Goal: Task Accomplishment & Management: Complete application form

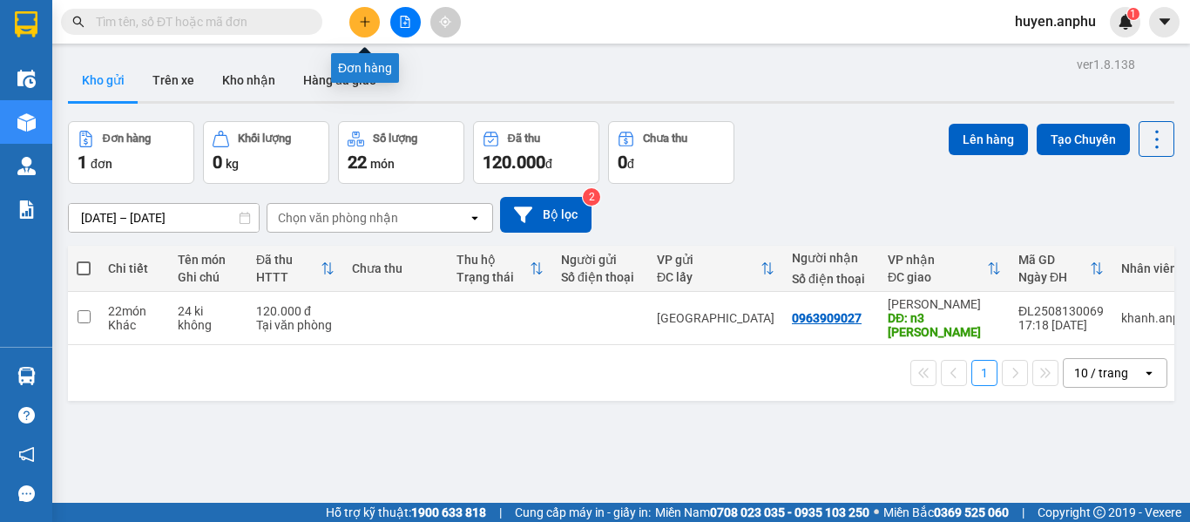
click at [372, 24] on button at bounding box center [364, 22] width 30 height 30
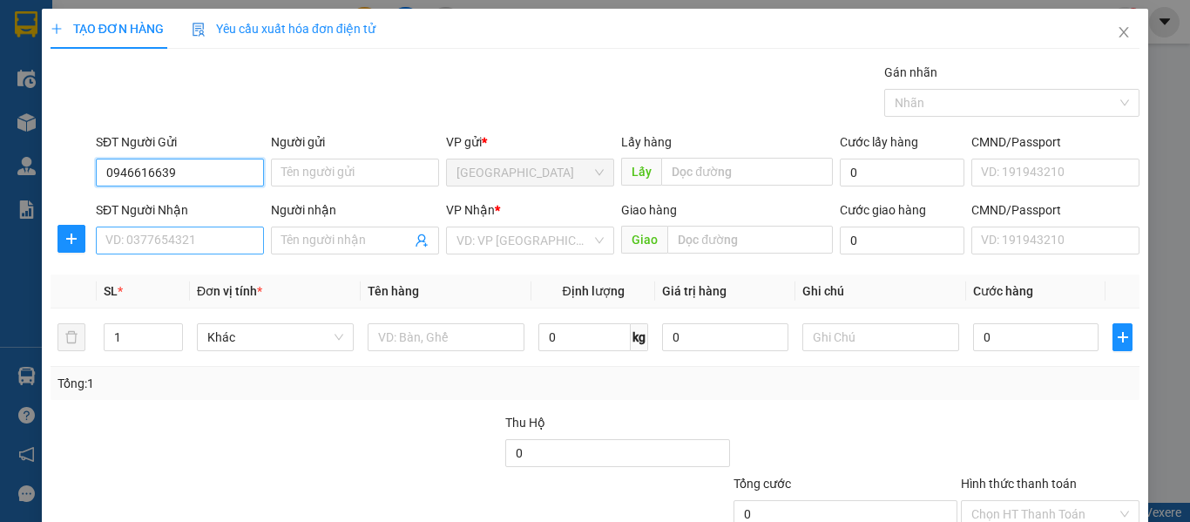
type input "0946616639"
click at [168, 234] on input "SĐT Người Nhận" at bounding box center [180, 240] width 168 height 28
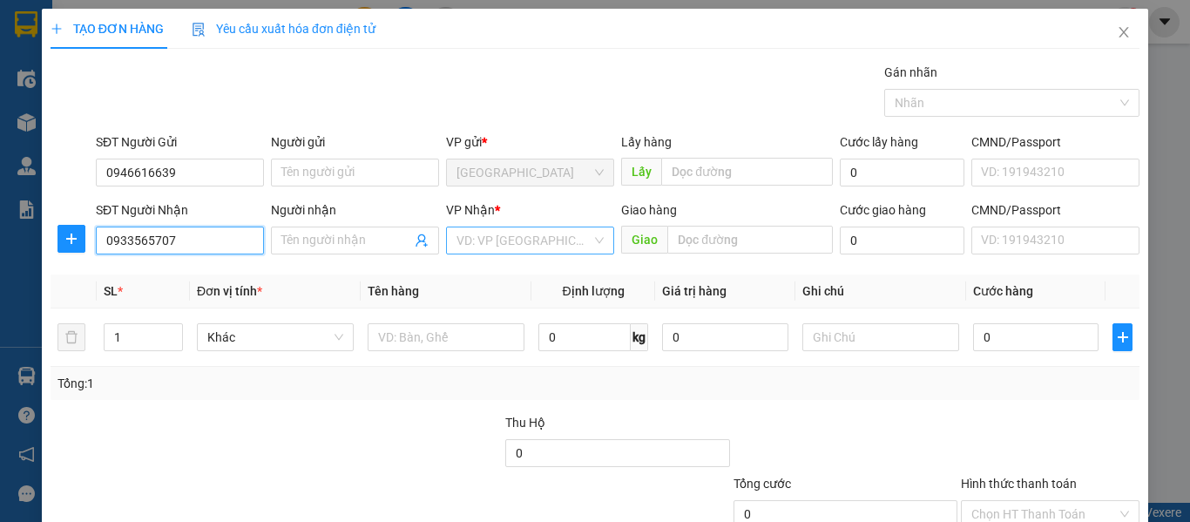
type input "0933565707"
click at [483, 241] on input "search" at bounding box center [523, 240] width 135 height 26
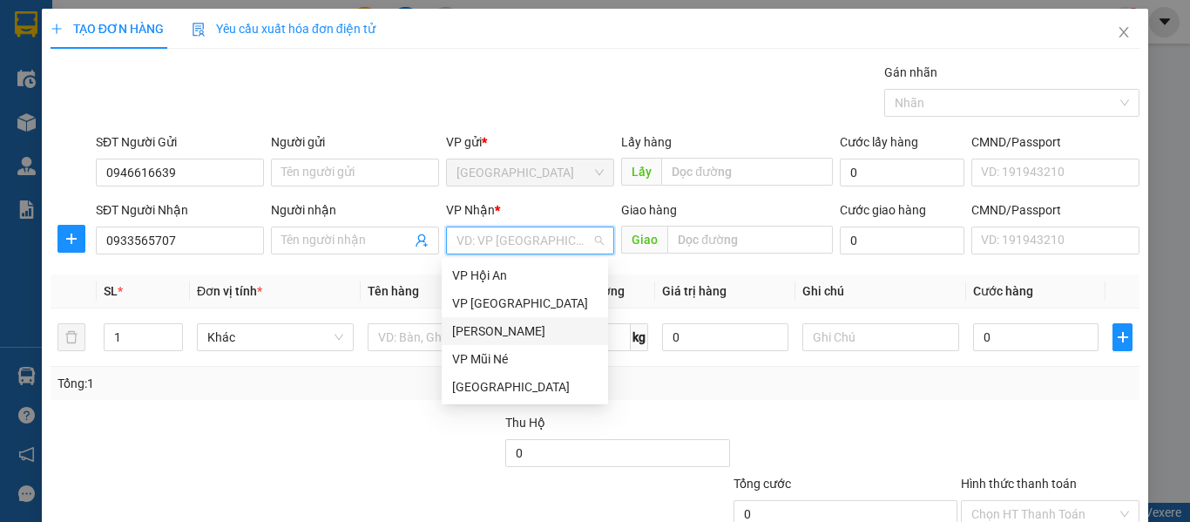
click at [468, 334] on div "[PERSON_NAME]" at bounding box center [524, 330] width 145 height 19
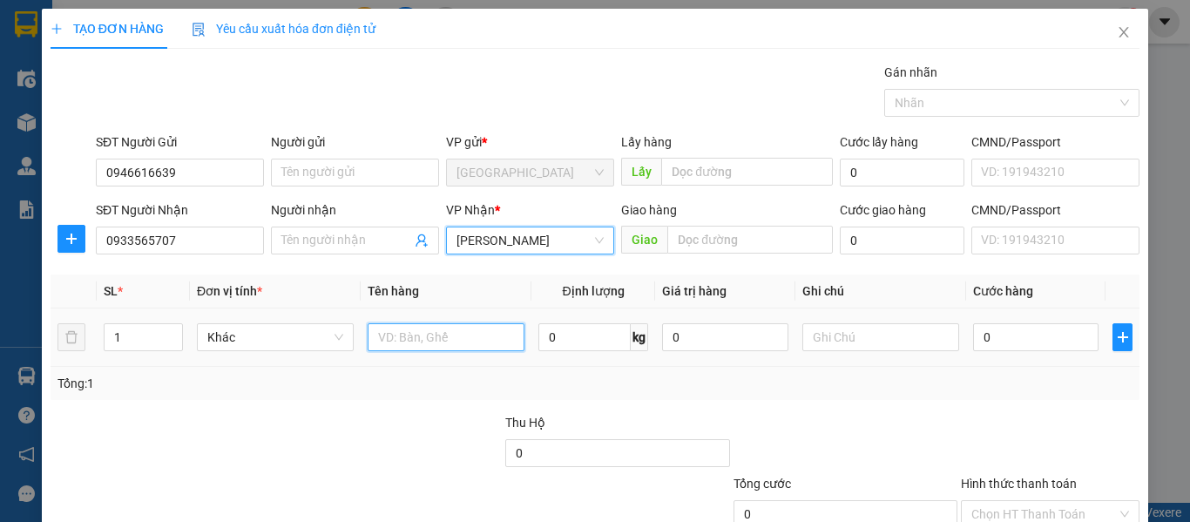
click at [422, 336] on input "text" at bounding box center [446, 337] width 157 height 28
type input "hồ sơ"
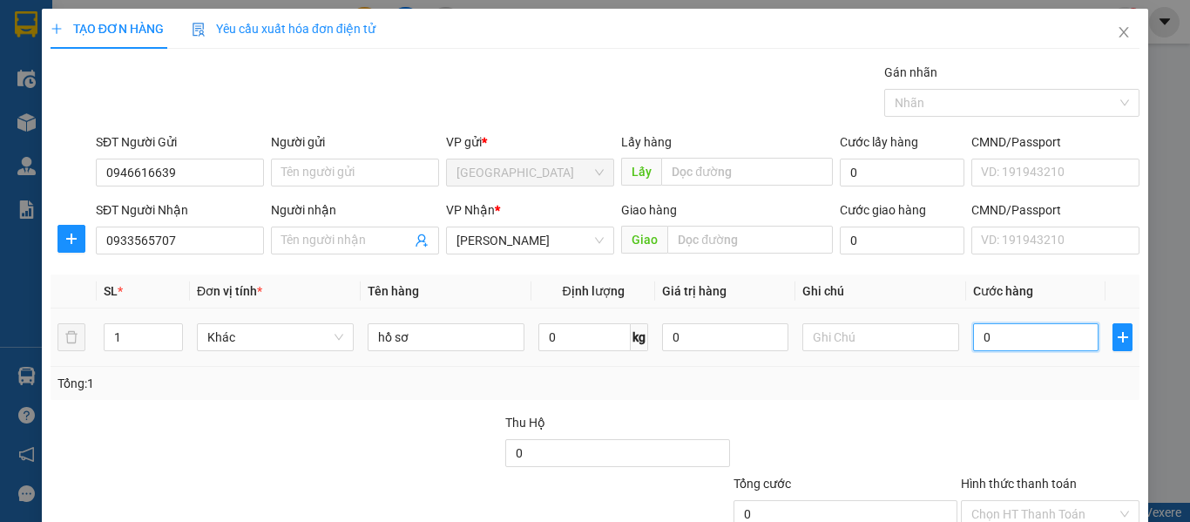
click at [1021, 347] on input "0" at bounding box center [1035, 337] width 125 height 28
type input "003"
type input "3"
type input "0.030"
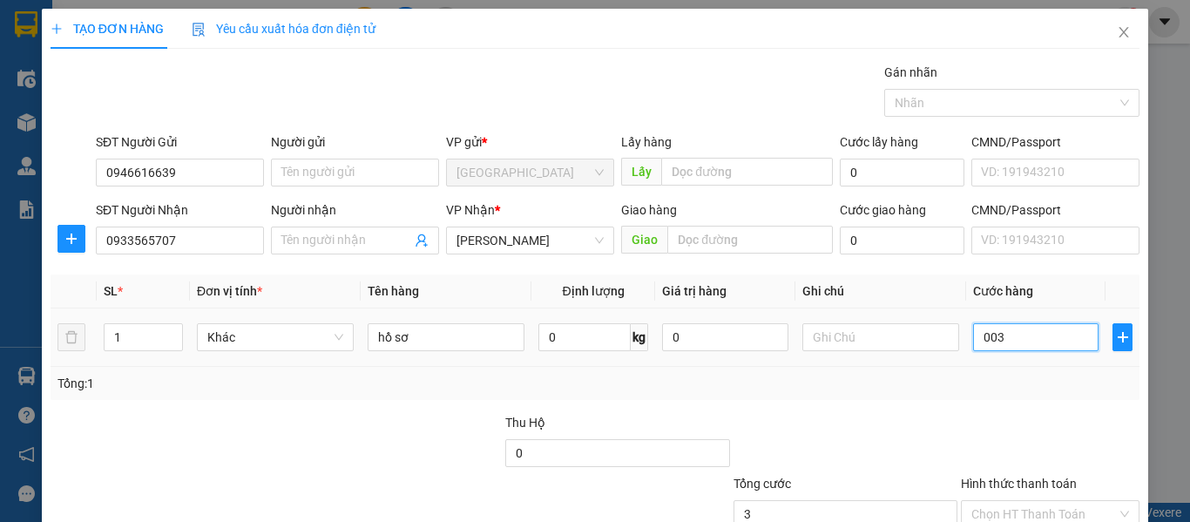
type input "30"
type input "0.030"
type input "30"
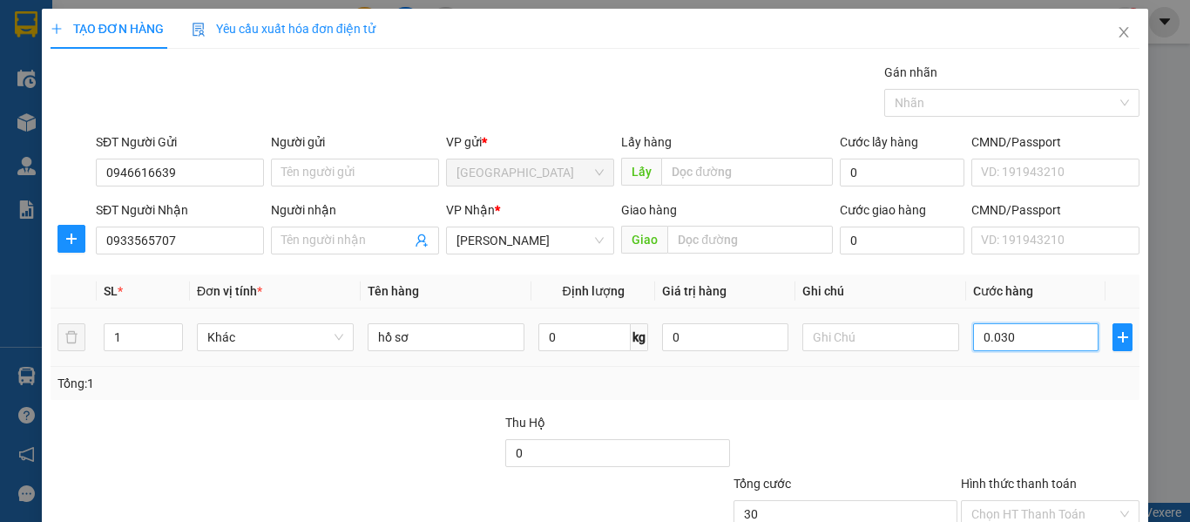
click at [991, 336] on input "0.030" at bounding box center [1035, 337] width 125 height 28
click at [987, 337] on input "0.030" at bounding box center [1035, 337] width 125 height 28
type input "03"
type input "3"
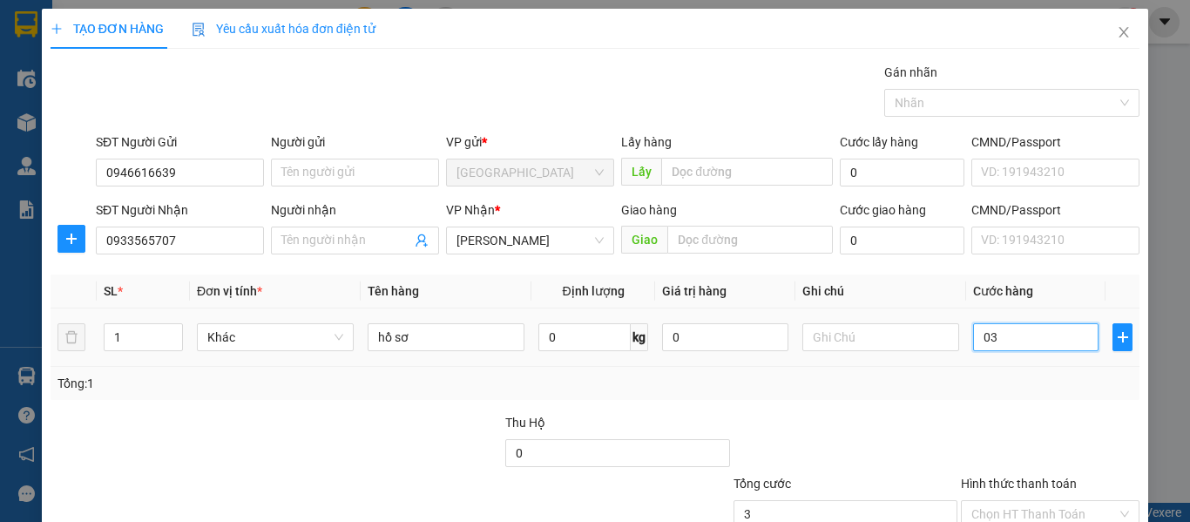
type input "0"
click at [973, 341] on input "0" at bounding box center [1035, 337] width 125 height 28
type input "30"
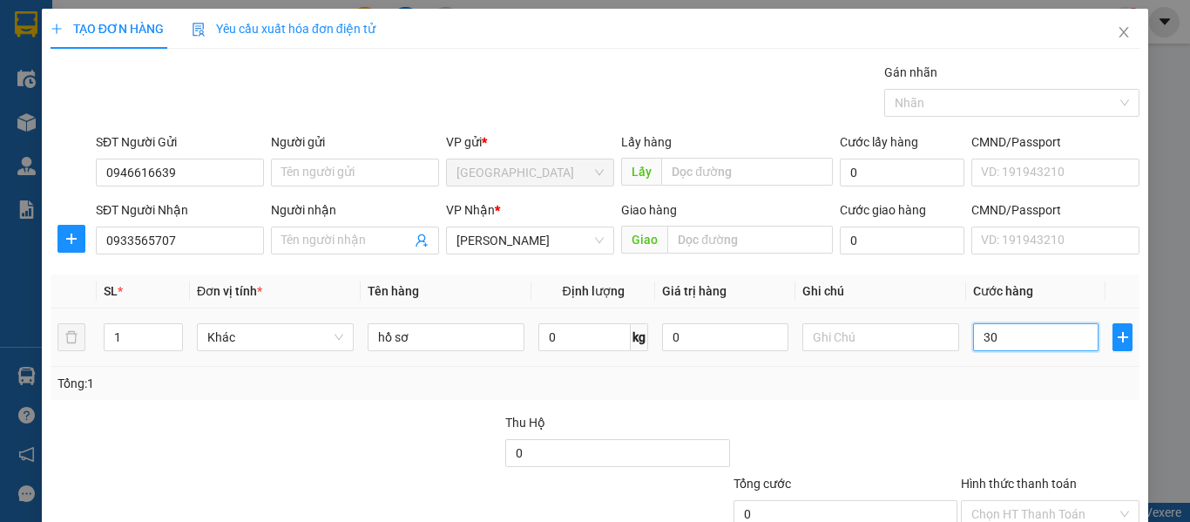
type input "30"
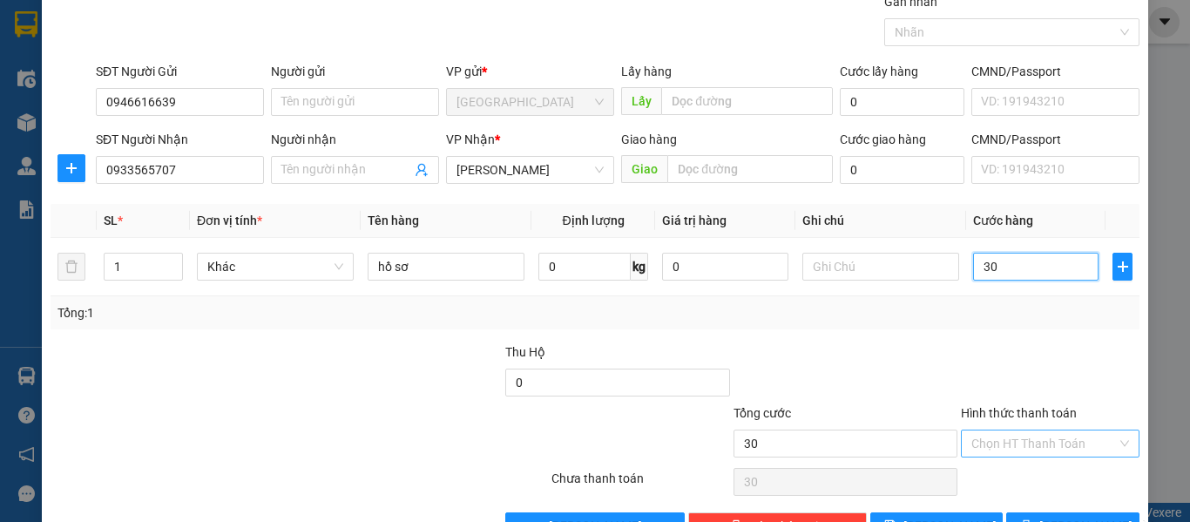
scroll to position [123, 0]
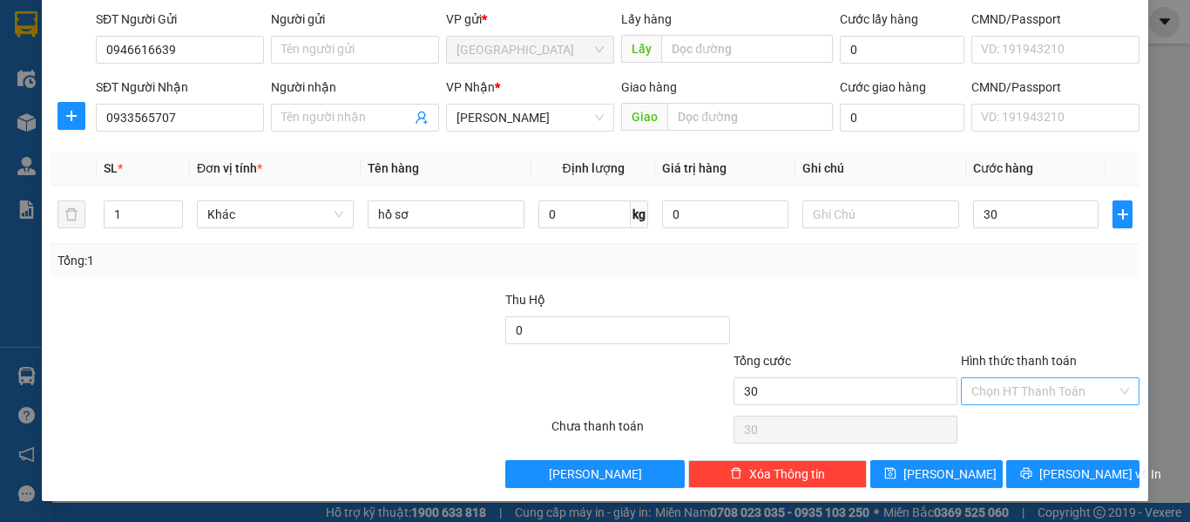
type input "30.000"
drag, startPoint x: 1019, startPoint y: 380, endPoint x: 1027, endPoint y: 450, distance: 71.0
click at [1018, 381] on input "Hình thức thanh toán" at bounding box center [1043, 391] width 145 height 26
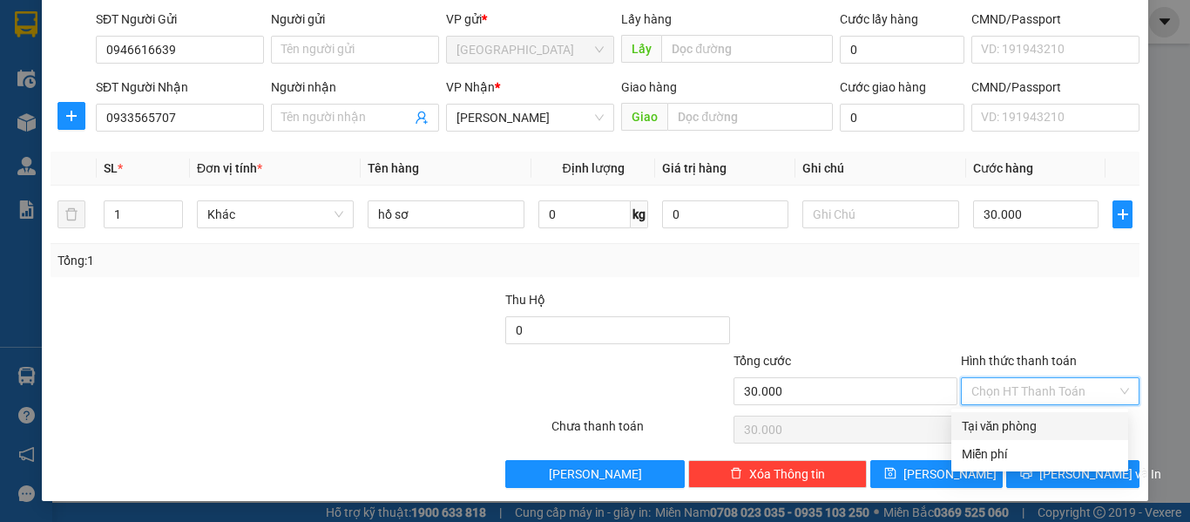
click at [1028, 419] on div "Tại văn phòng" at bounding box center [1040, 425] width 156 height 19
type input "0"
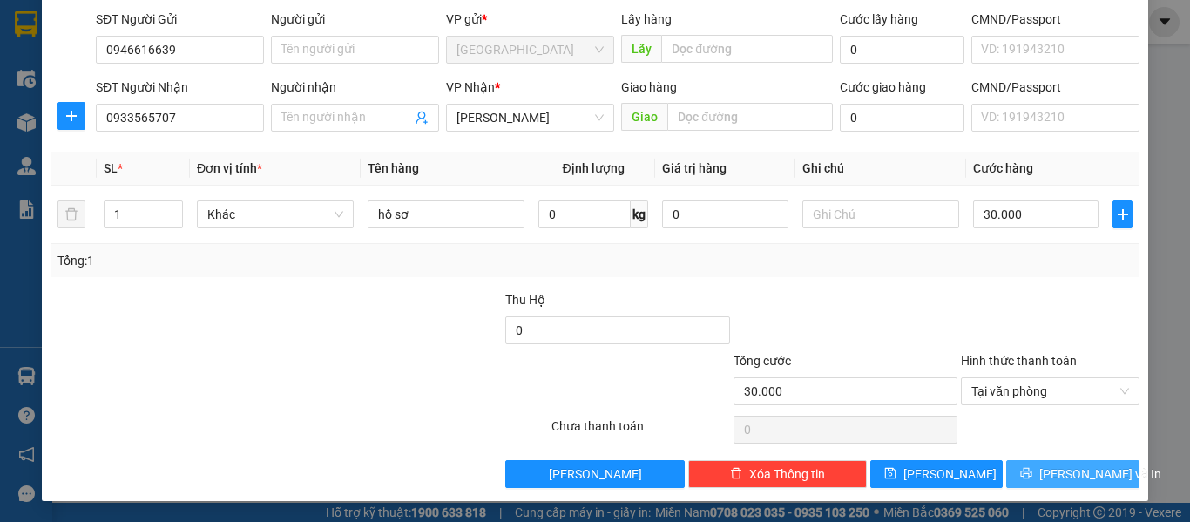
drag, startPoint x: 1042, startPoint y: 476, endPoint x: 982, endPoint y: 427, distance: 77.3
click at [1042, 477] on button "[PERSON_NAME] và In" at bounding box center [1072, 474] width 133 height 28
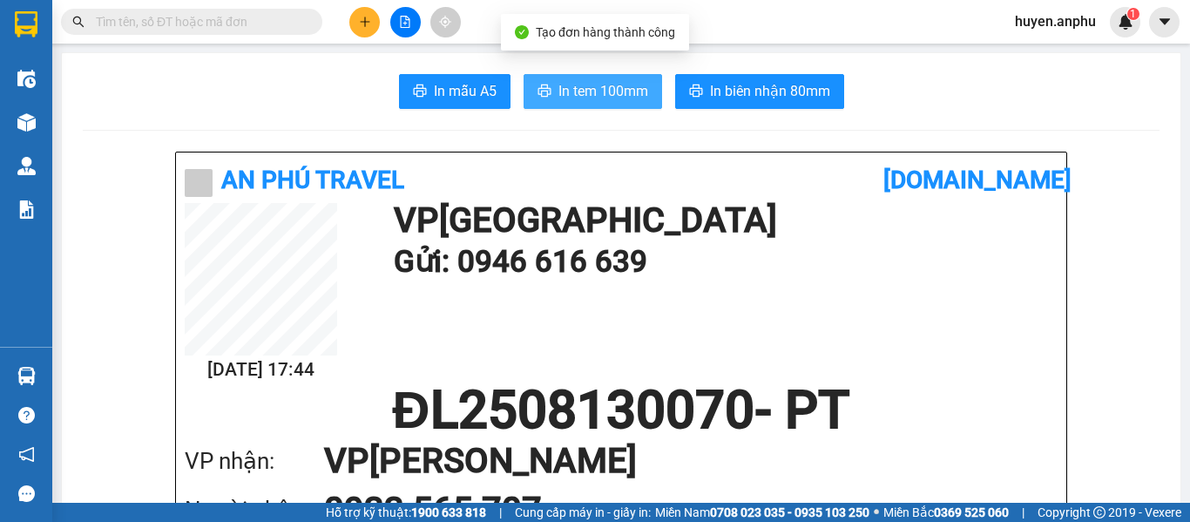
click at [623, 77] on button "In tem 100mm" at bounding box center [592, 91] width 138 height 35
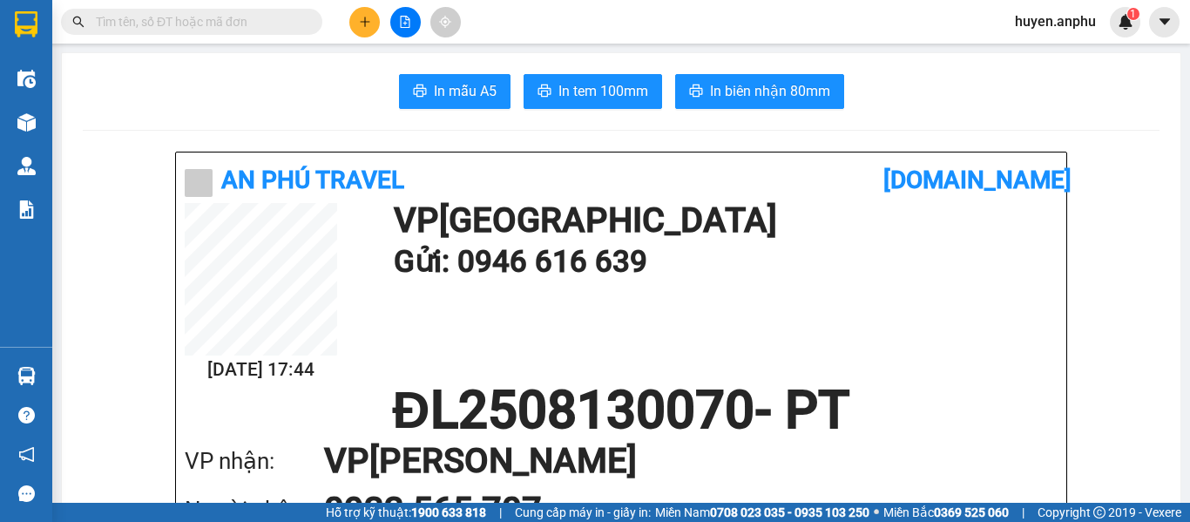
click at [284, 23] on input "text" at bounding box center [199, 21] width 206 height 19
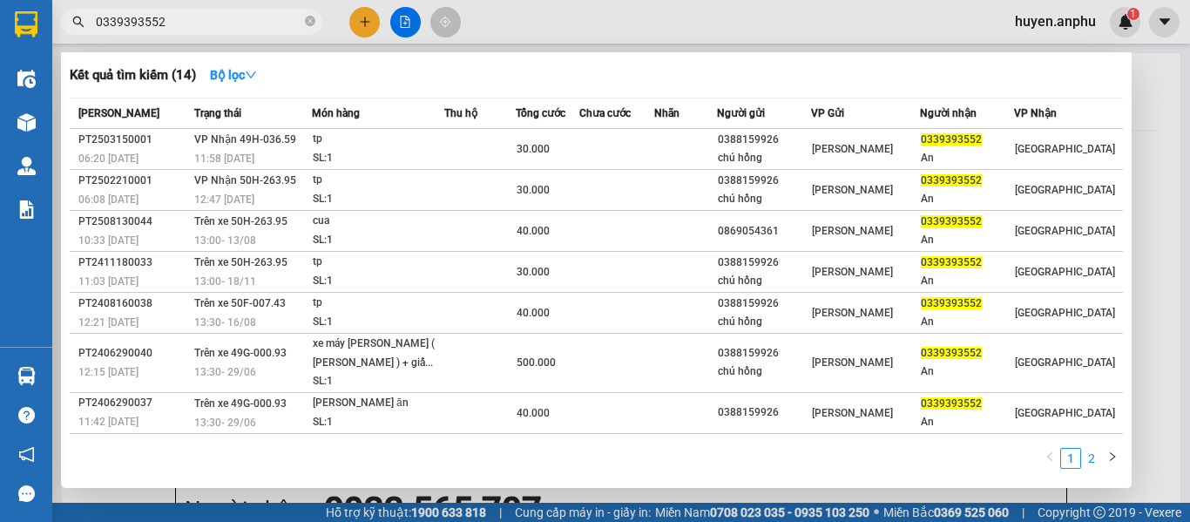
type input "0339393552"
click at [1097, 461] on link "2" at bounding box center [1091, 458] width 19 height 19
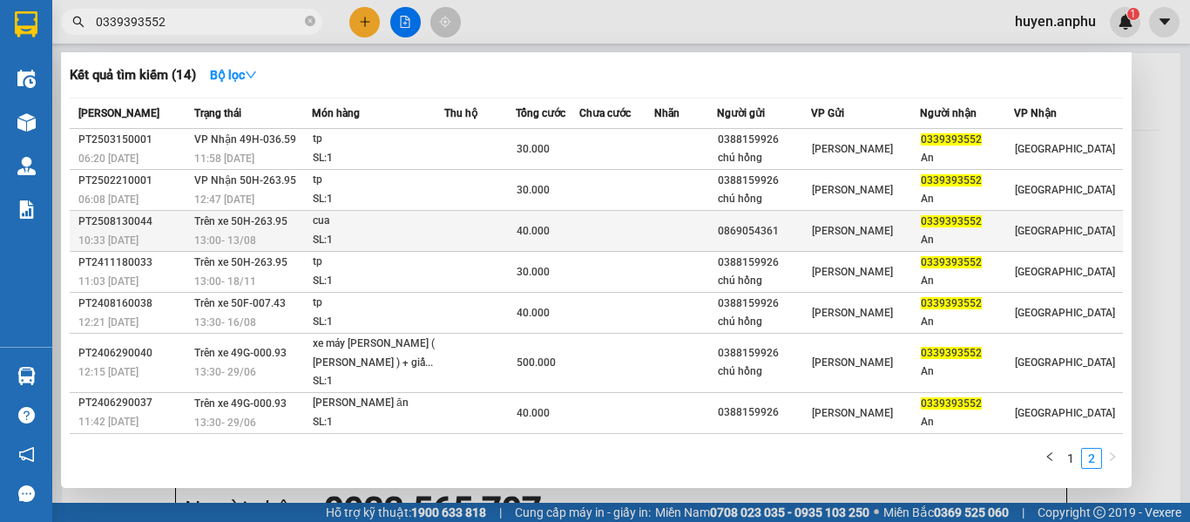
click at [309, 242] on div "13:00 [DATE]" at bounding box center [252, 240] width 117 height 19
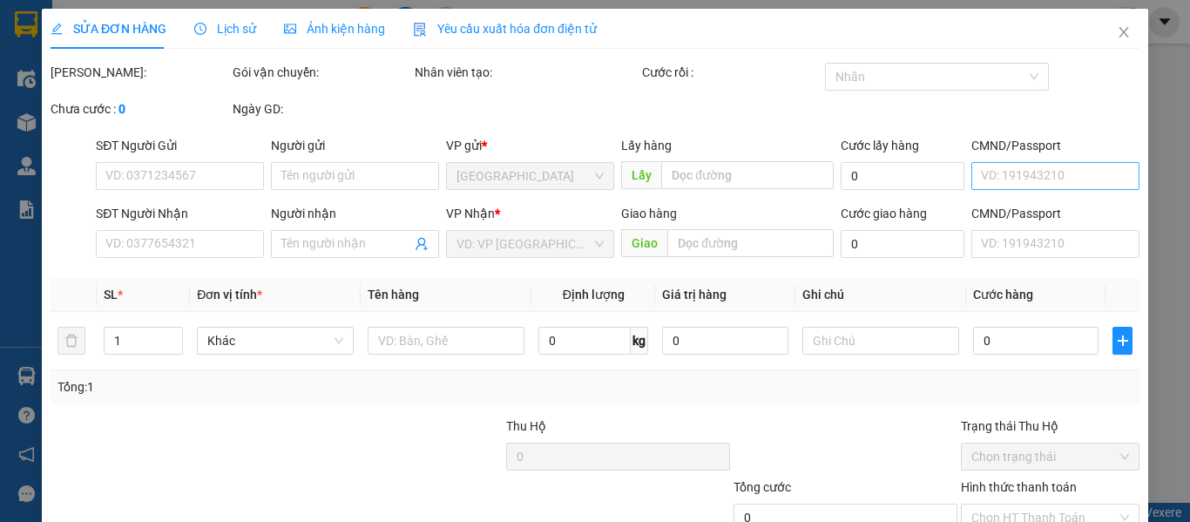
type input "0869054361"
type input "0339393552"
type input "An"
type input "40.000"
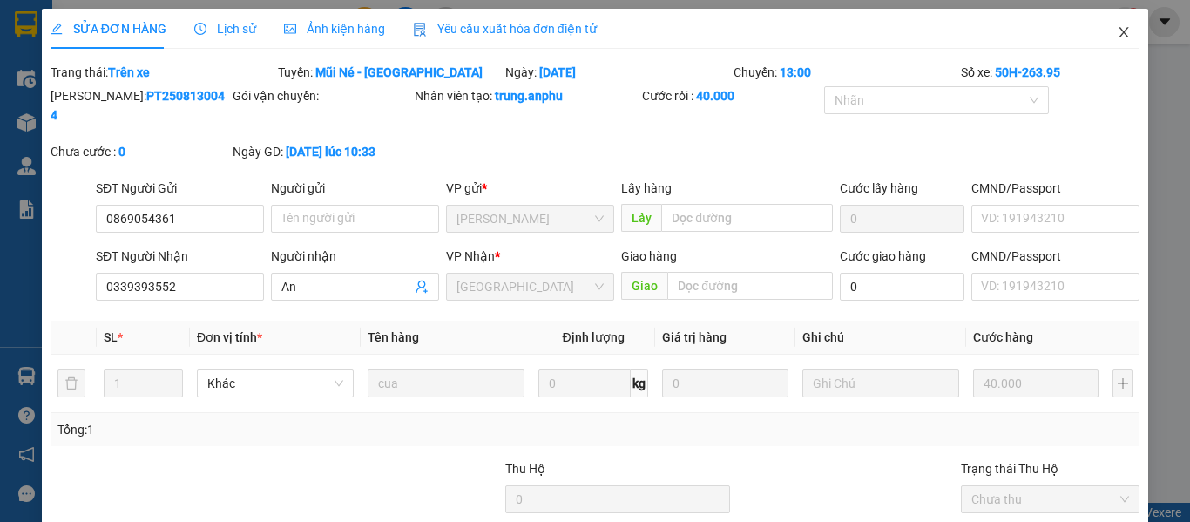
click at [1117, 38] on icon "close" at bounding box center [1124, 32] width 14 height 14
